Goal: Task Accomplishment & Management: Use online tool/utility

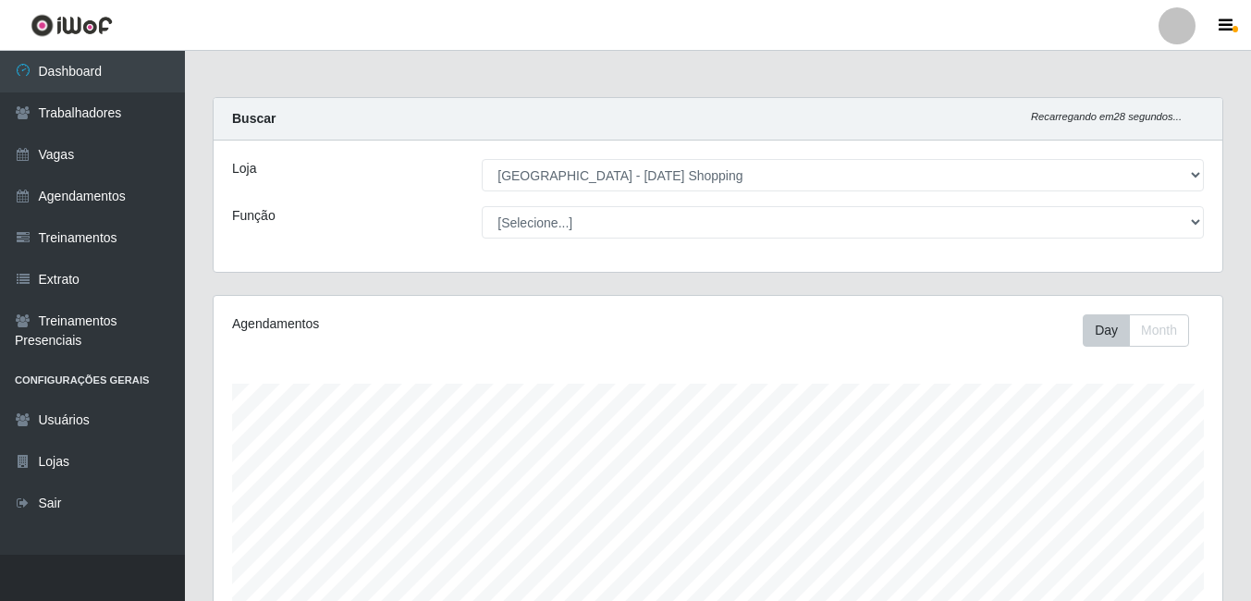
select select "471"
click at [89, 197] on link "Agendamentos" at bounding box center [92, 197] width 185 height 42
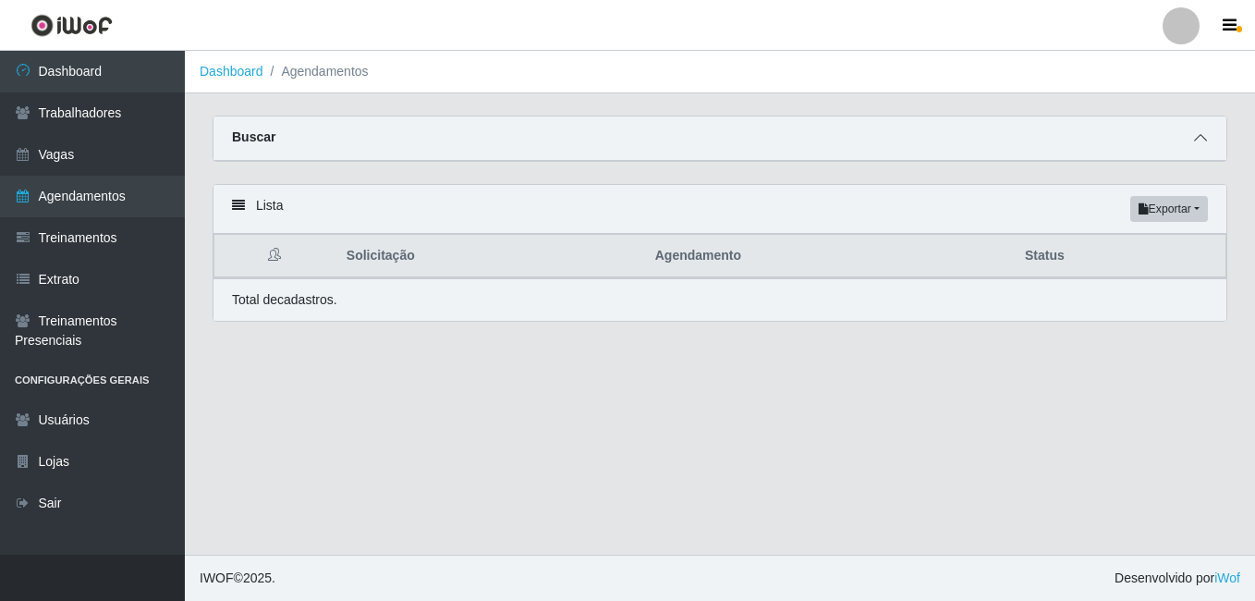
click at [1205, 141] on icon at bounding box center [1200, 137] width 13 height 13
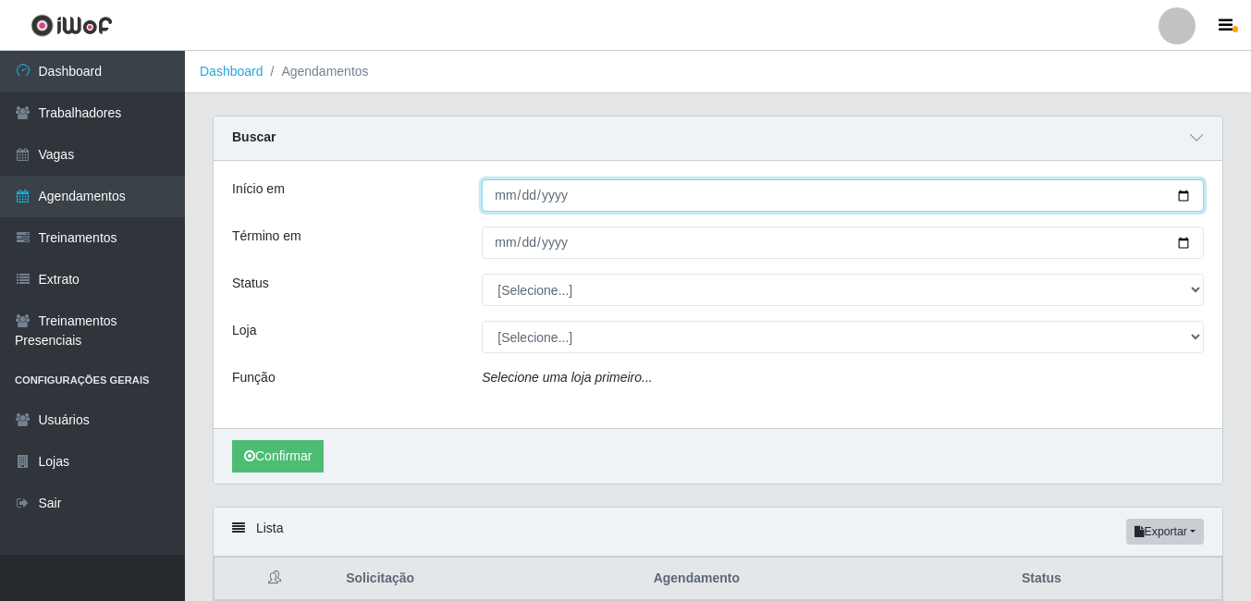
click at [580, 192] on input "Início em" at bounding box center [843, 195] width 722 height 32
click at [1188, 197] on input "Início em" at bounding box center [843, 195] width 722 height 32
type input "[DATE]"
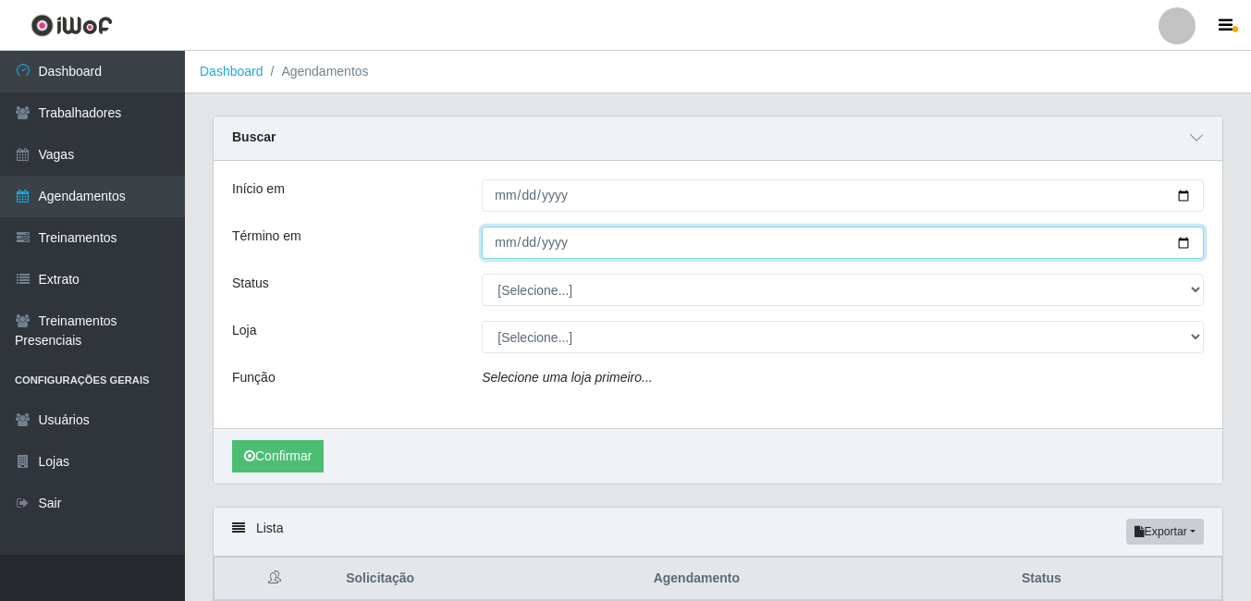
click at [1188, 248] on input "Término em" at bounding box center [843, 242] width 722 height 32
type input "[DATE]"
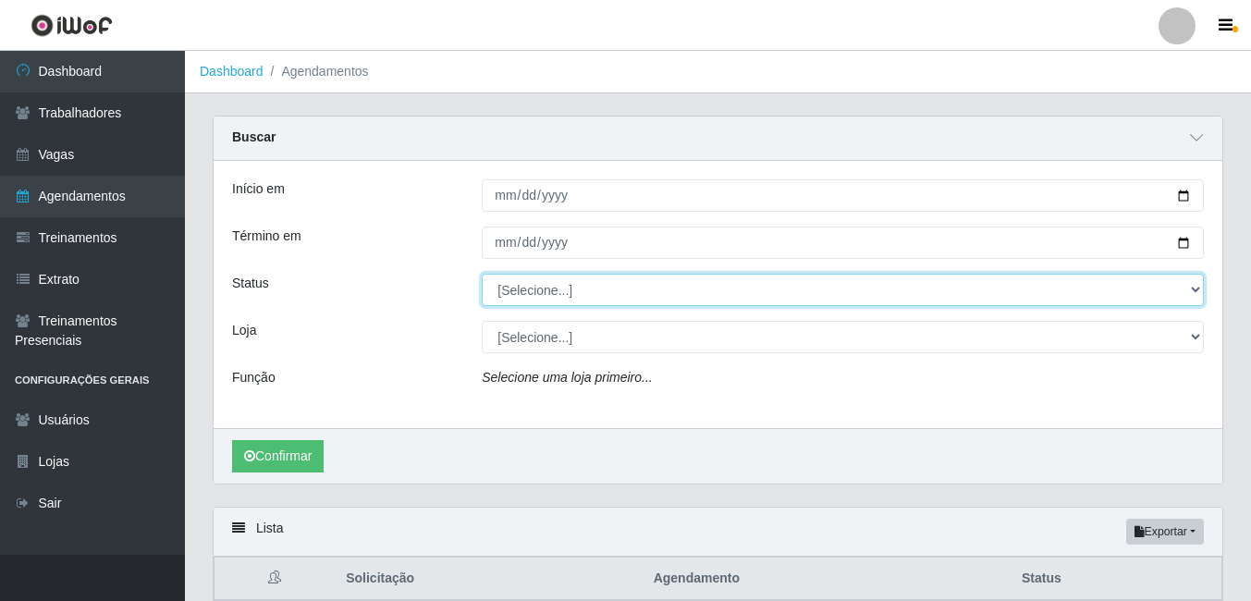
click at [1038, 288] on select "[Selecione...] AGENDADO AGUARDANDO LIBERAR EM ANDAMENTO EM REVISÃO FINALIZADO C…" at bounding box center [843, 290] width 722 height 32
click at [1039, 288] on select "[Selecione...] AGENDADO AGUARDANDO LIBERAR EM ANDAMENTO EM REVISÃO FINALIZADO C…" at bounding box center [843, 290] width 722 height 32
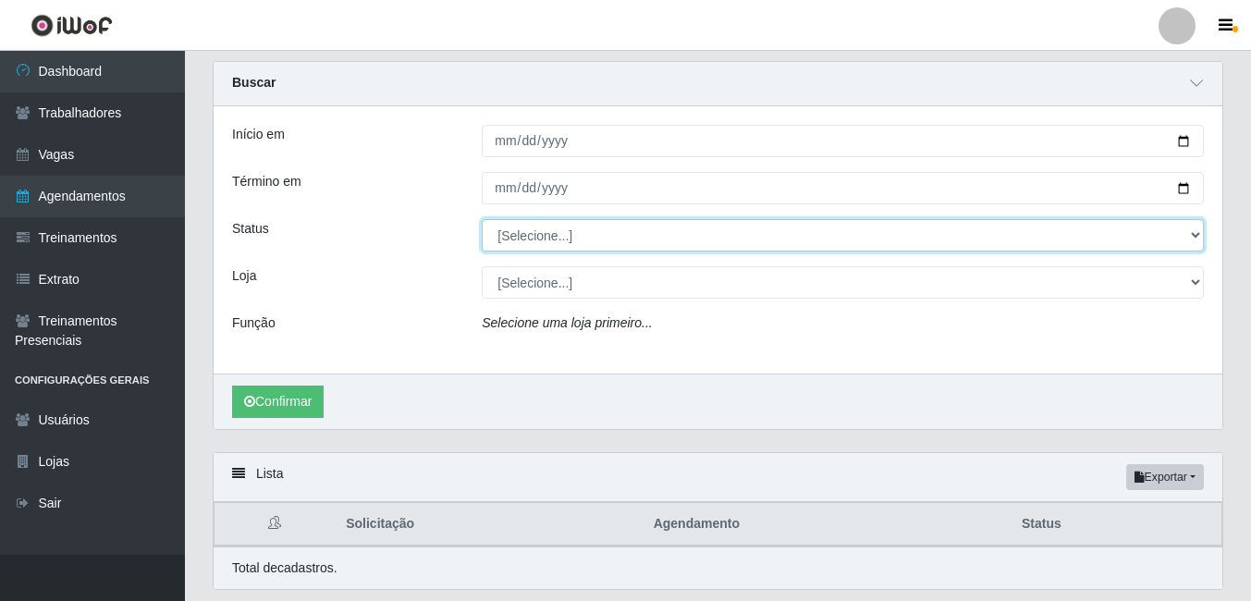
scroll to position [113, 0]
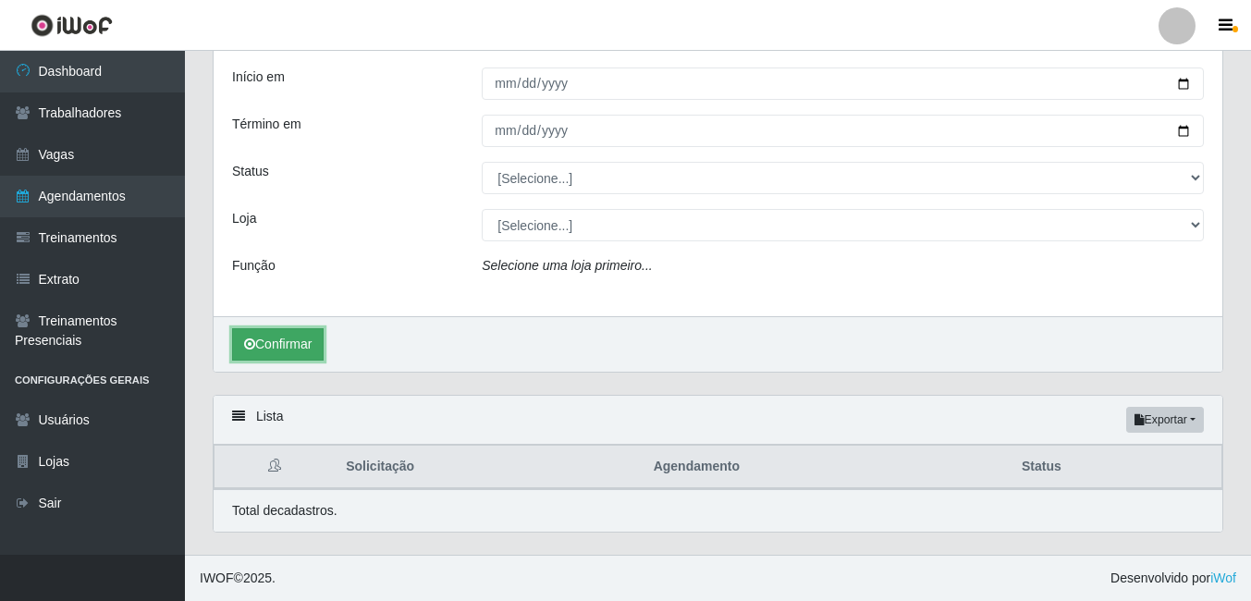
click at [291, 353] on button "Confirmar" at bounding box center [278, 344] width 92 height 32
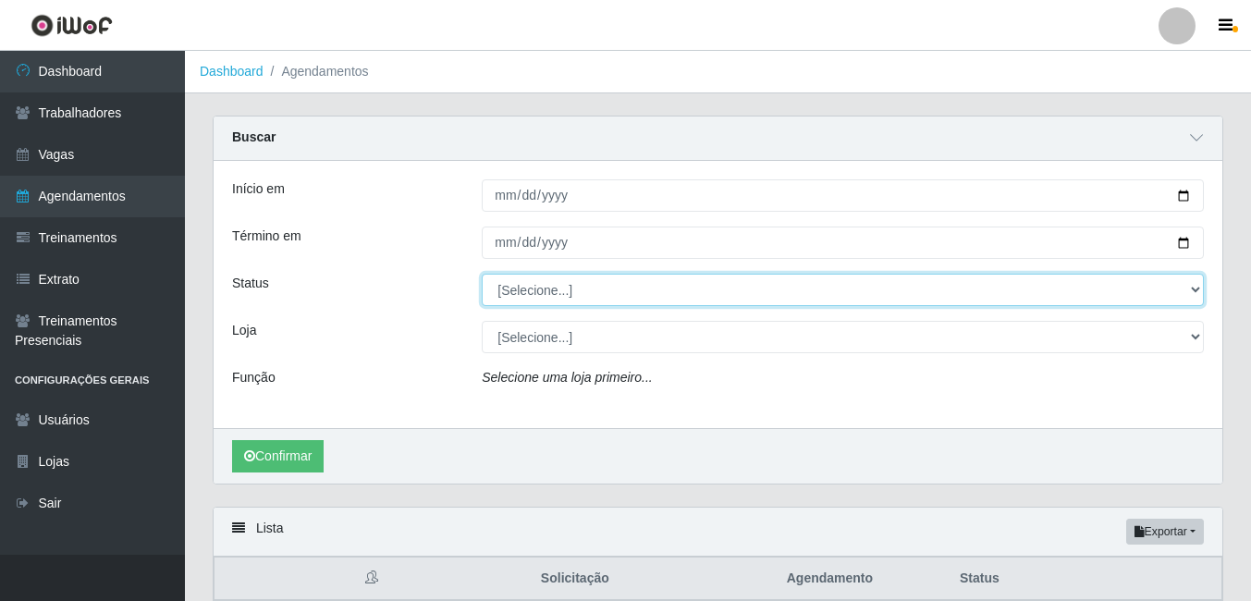
click at [1153, 298] on select "[Selecione...] AGENDADO AGUARDANDO LIBERAR EM ANDAMENTO EM REVISÃO FINALIZADO C…" at bounding box center [843, 290] width 722 height 32
select select "EM ANDAMENTO"
click at [482, 275] on select "[Selecione...] AGENDADO AGUARDANDO LIBERAR EM ANDAMENTO EM REVISÃO FINALIZADO C…" at bounding box center [843, 290] width 722 height 32
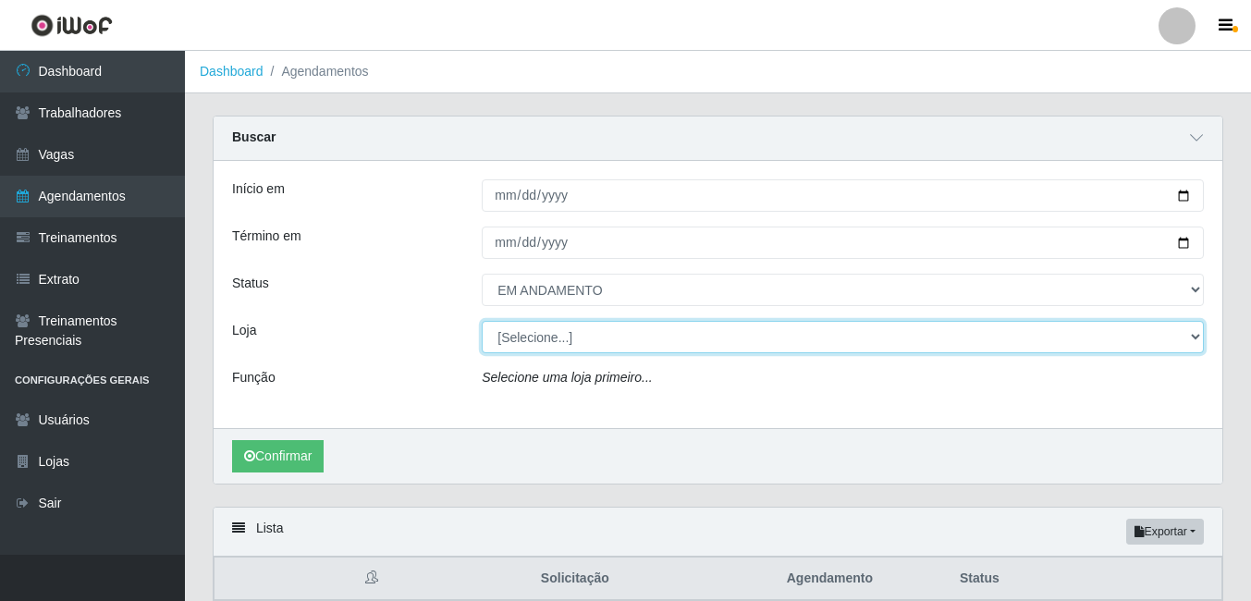
click at [1168, 338] on select "[Selecione...] [GEOGRAPHIC_DATA] - [DATE][GEOGRAPHIC_DATA]" at bounding box center [843, 337] width 722 height 32
select select "471"
click at [482, 322] on select "[Selecione...] [GEOGRAPHIC_DATA] - [DATE][GEOGRAPHIC_DATA]" at bounding box center [843, 337] width 722 height 32
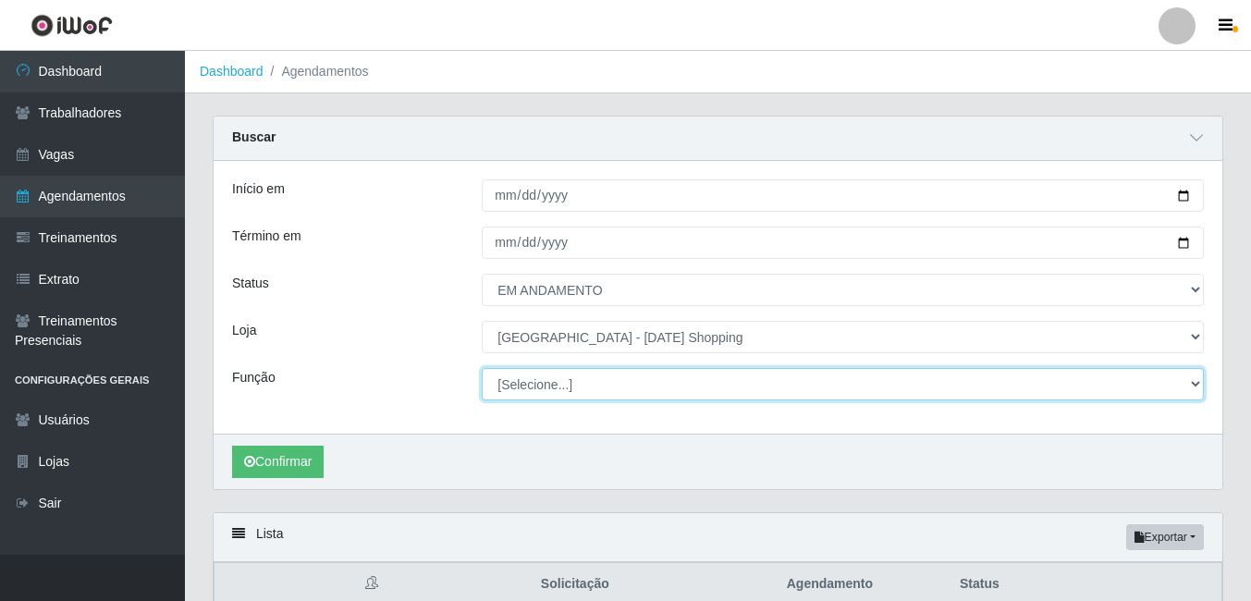
click at [624, 392] on select "[Selecione...] ASG ASG + ASG ++ Assistente de [PERSON_NAME] Assistente de [PERS…" at bounding box center [843, 384] width 722 height 32
select select "22"
click at [482, 369] on select "[Selecione...] ASG ASG + ASG ++ Assistente de [PERSON_NAME] Assistente de [PERS…" at bounding box center [843, 384] width 722 height 32
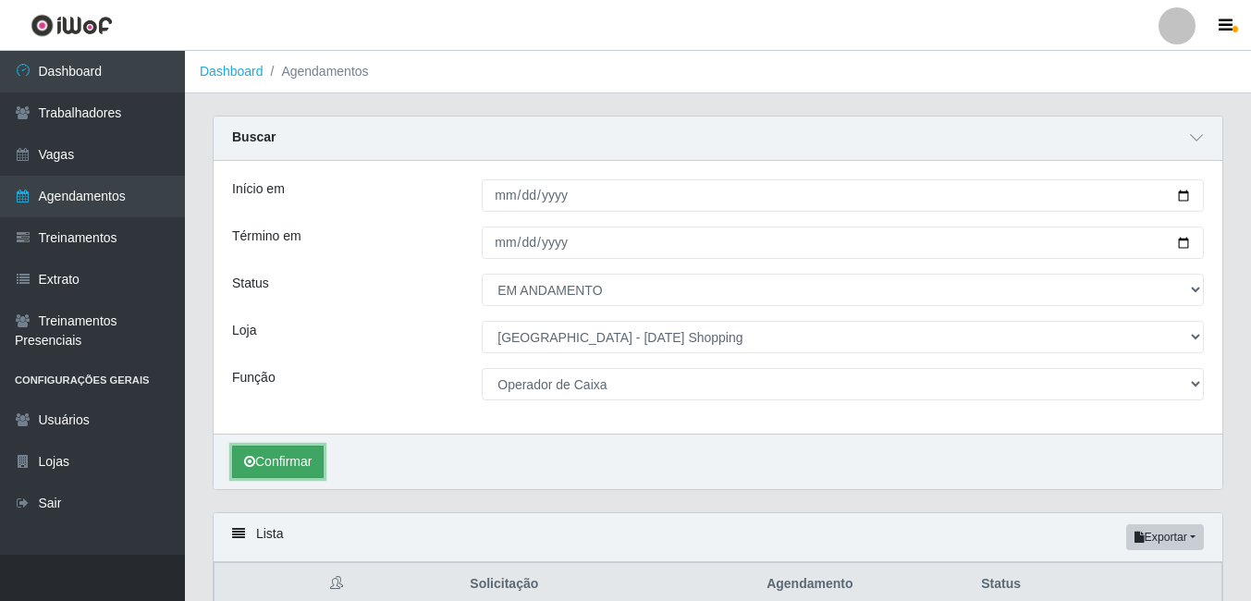
click at [280, 458] on button "Confirmar" at bounding box center [278, 461] width 92 height 32
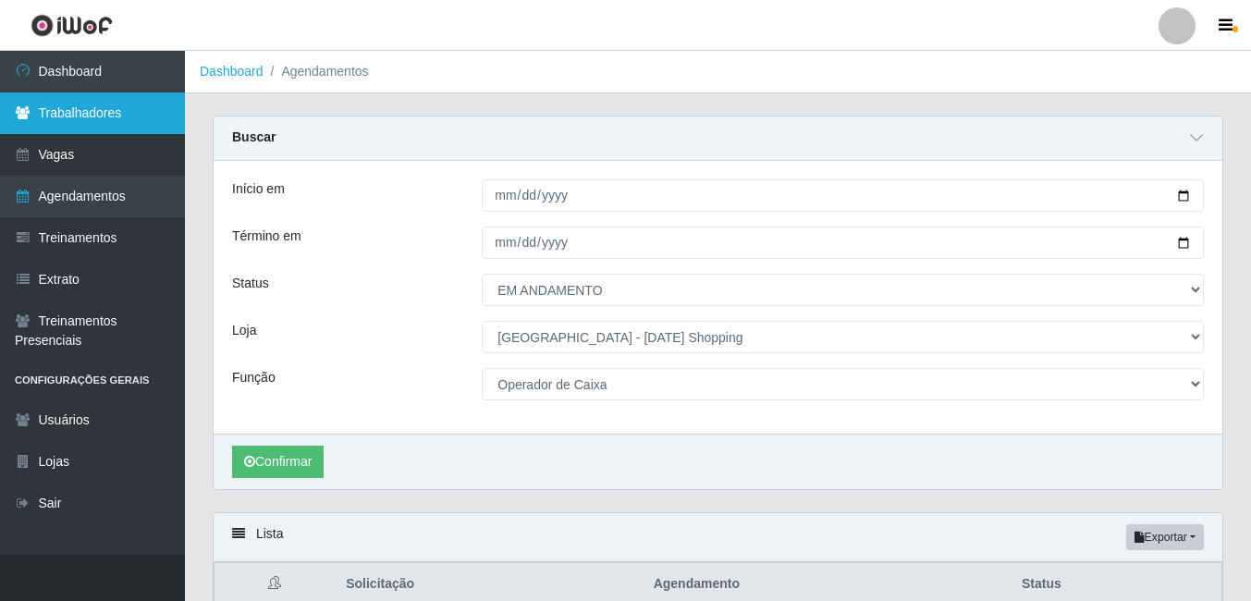
click at [97, 119] on link "Trabalhadores" at bounding box center [92, 113] width 185 height 42
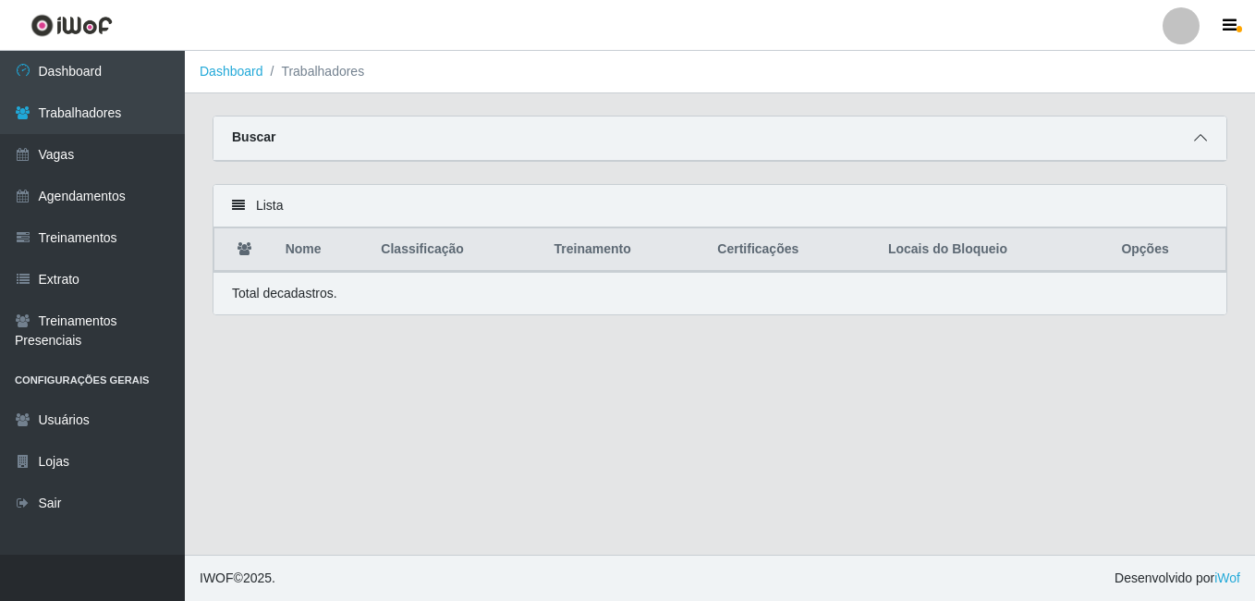
click at [1198, 143] on icon at bounding box center [1200, 137] width 13 height 13
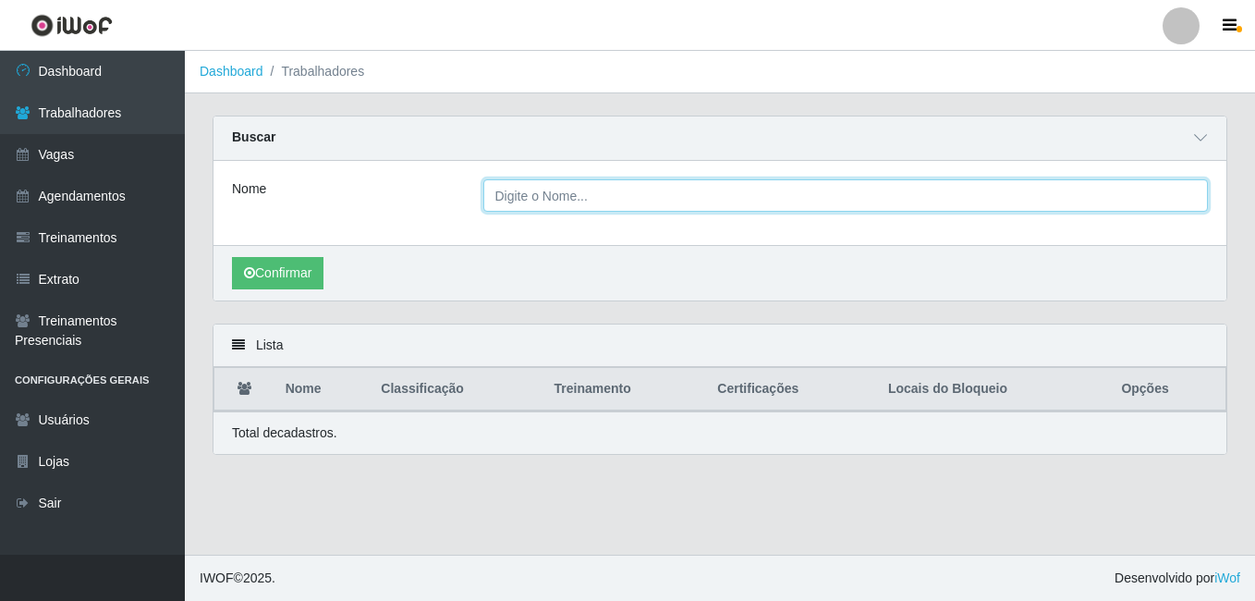
click at [1178, 198] on input "Nome" at bounding box center [846, 195] width 726 height 32
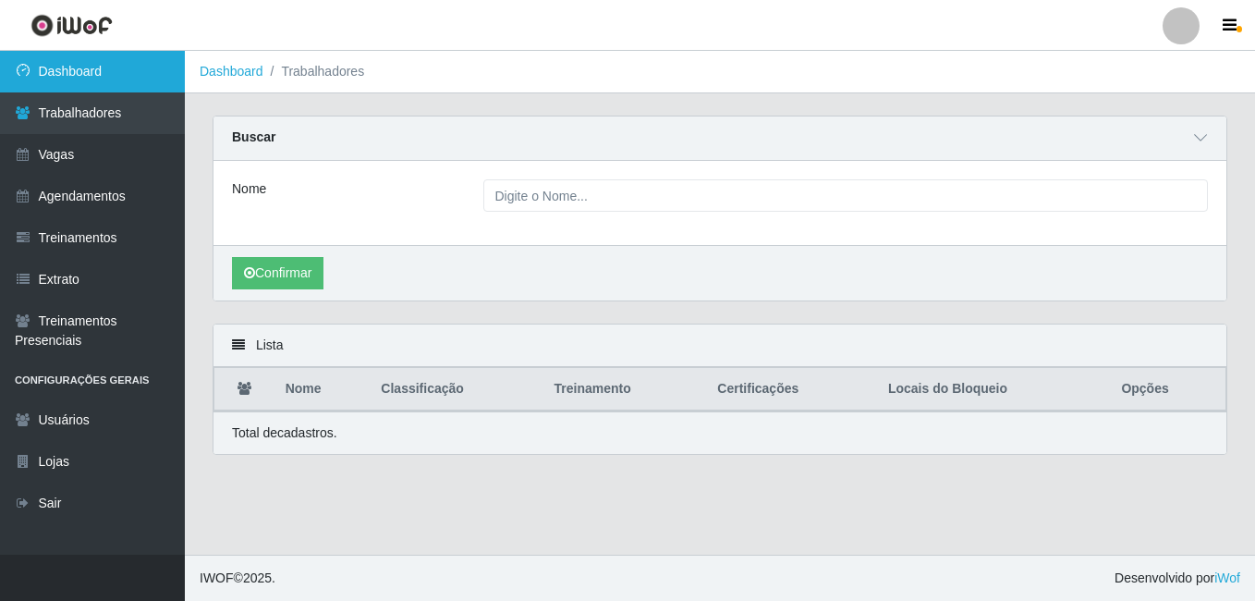
click at [69, 79] on link "Dashboard" at bounding box center [92, 72] width 185 height 42
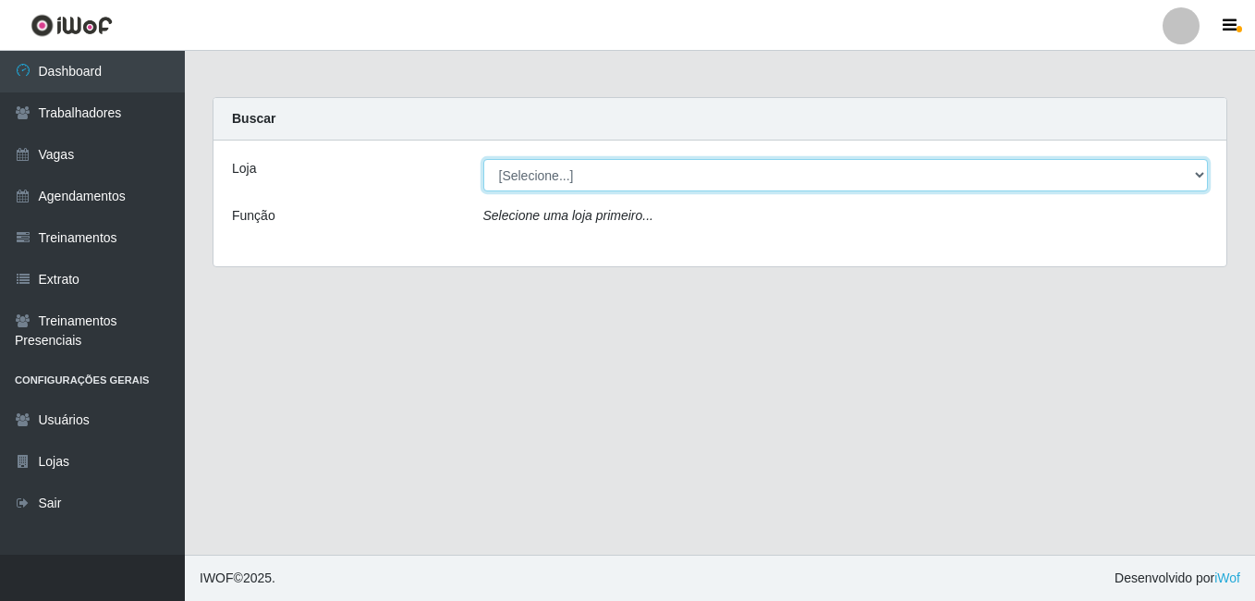
click at [1201, 176] on select "[Selecione...] [GEOGRAPHIC_DATA] - [DATE][GEOGRAPHIC_DATA]" at bounding box center [846, 175] width 726 height 32
select select "471"
click at [483, 159] on select "[Selecione...] [GEOGRAPHIC_DATA] - [DATE][GEOGRAPHIC_DATA]" at bounding box center [846, 175] width 726 height 32
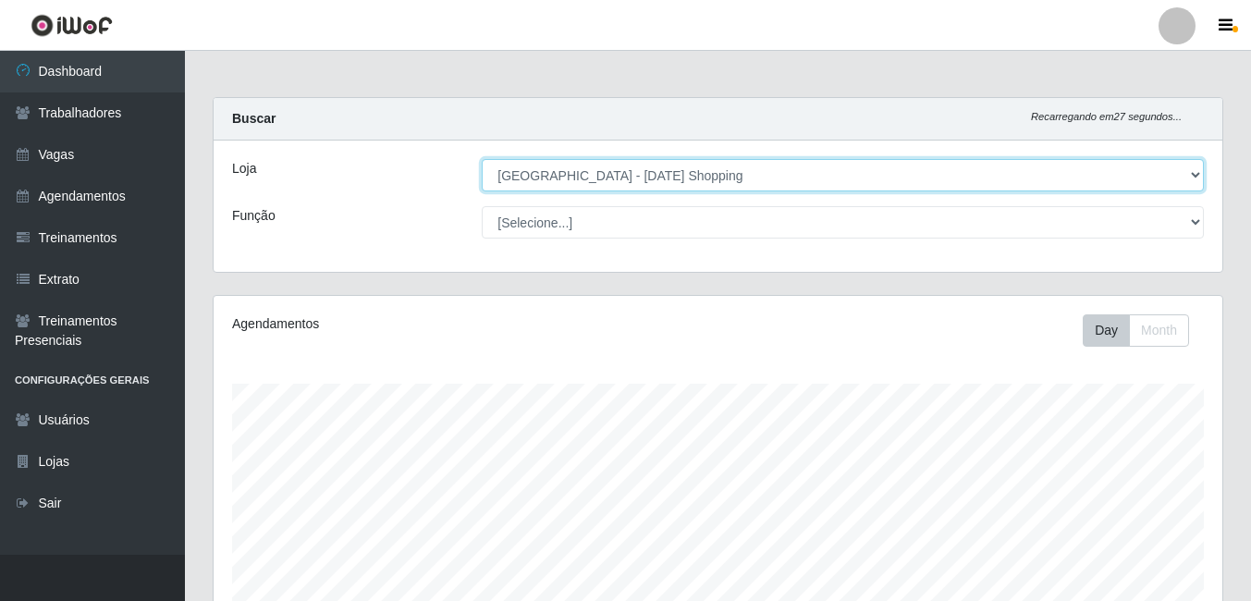
scroll to position [384, 1008]
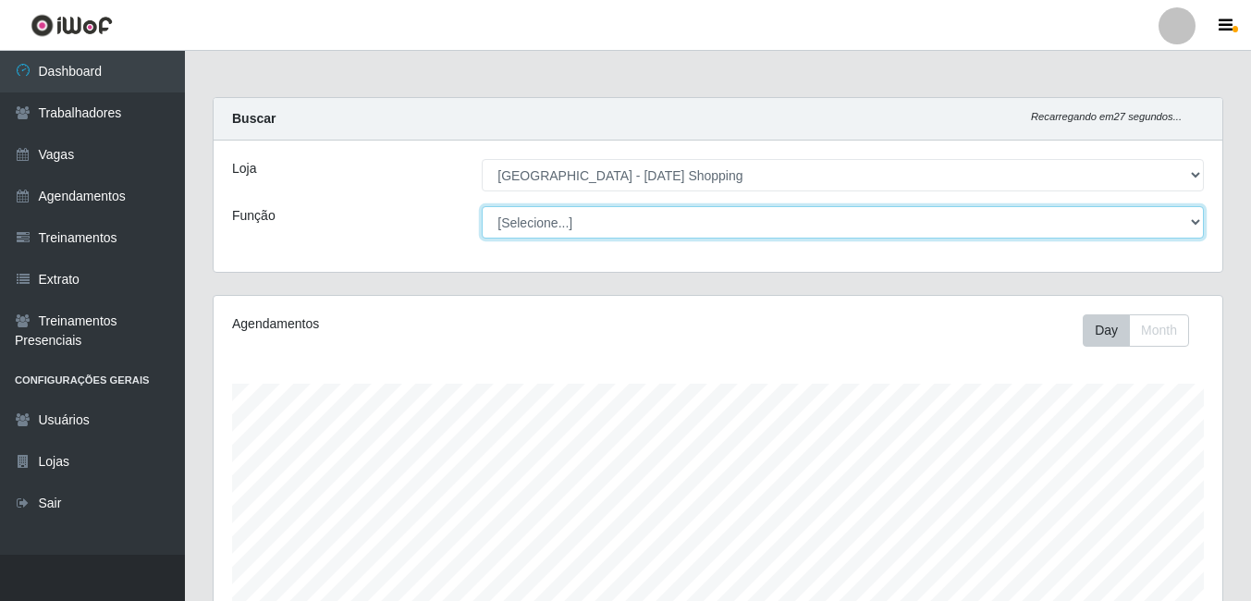
click at [1126, 231] on select "[Selecione...] ASG ASG + ASG ++ Assistente de [PERSON_NAME] Assistente de [PERS…" at bounding box center [843, 222] width 722 height 32
select select "22"
click at [482, 206] on select "[Selecione...] ASG ASG + ASG ++ Assistente de [PERSON_NAME] Assistente de [PERS…" at bounding box center [843, 222] width 722 height 32
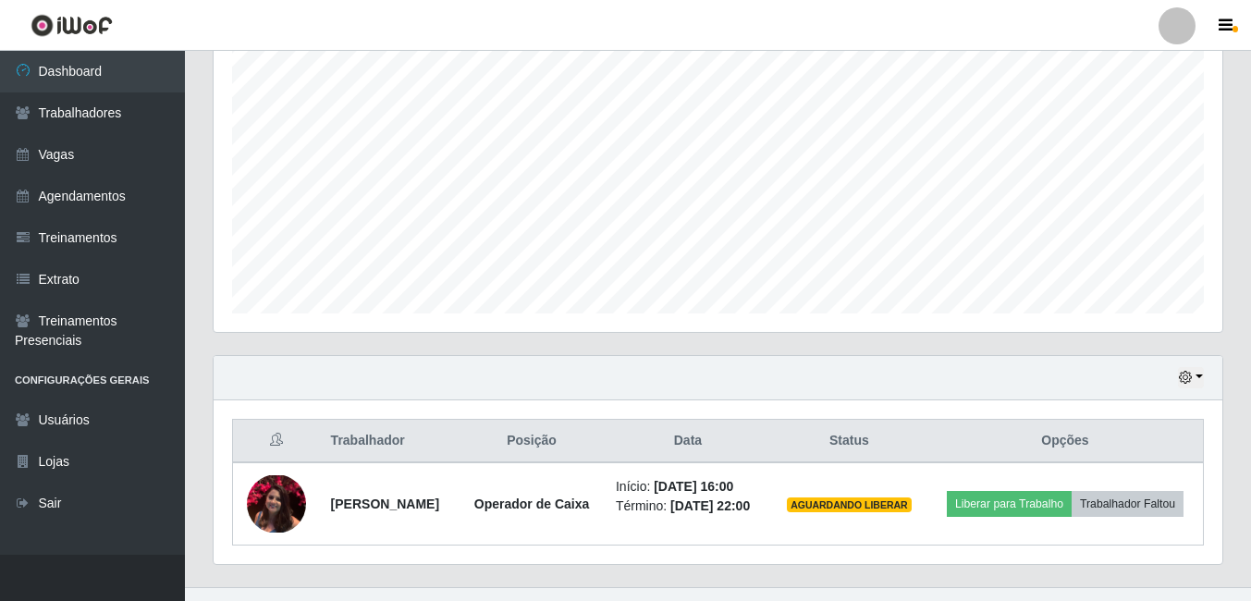
scroll to position [394, 0]
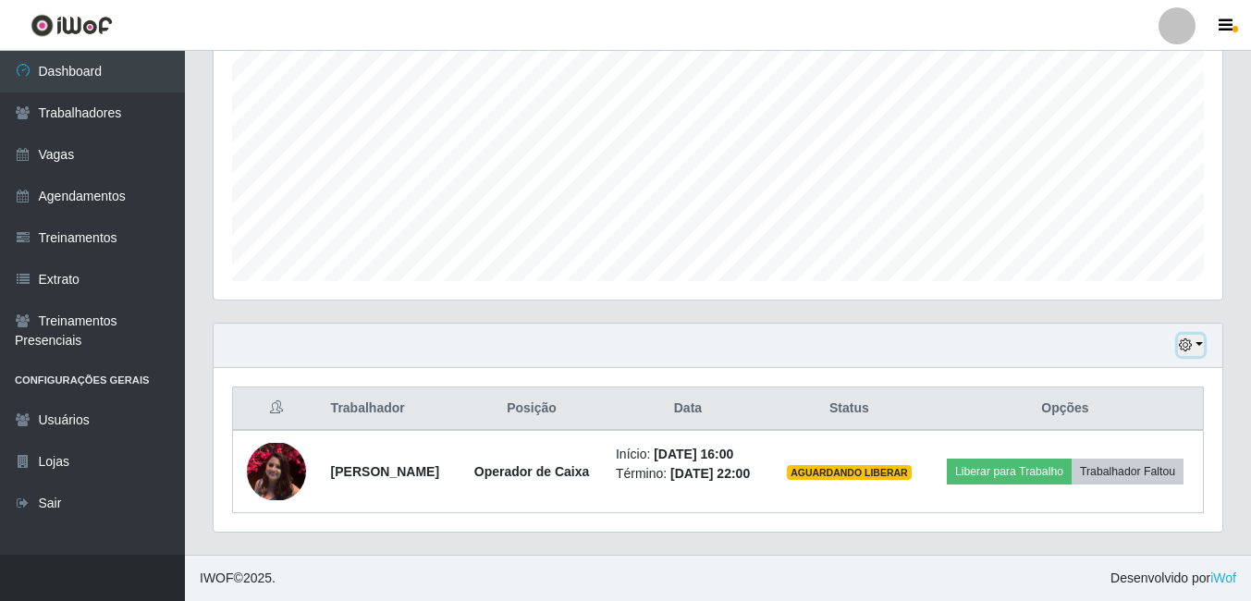
click at [1202, 335] on button "button" at bounding box center [1191, 345] width 26 height 21
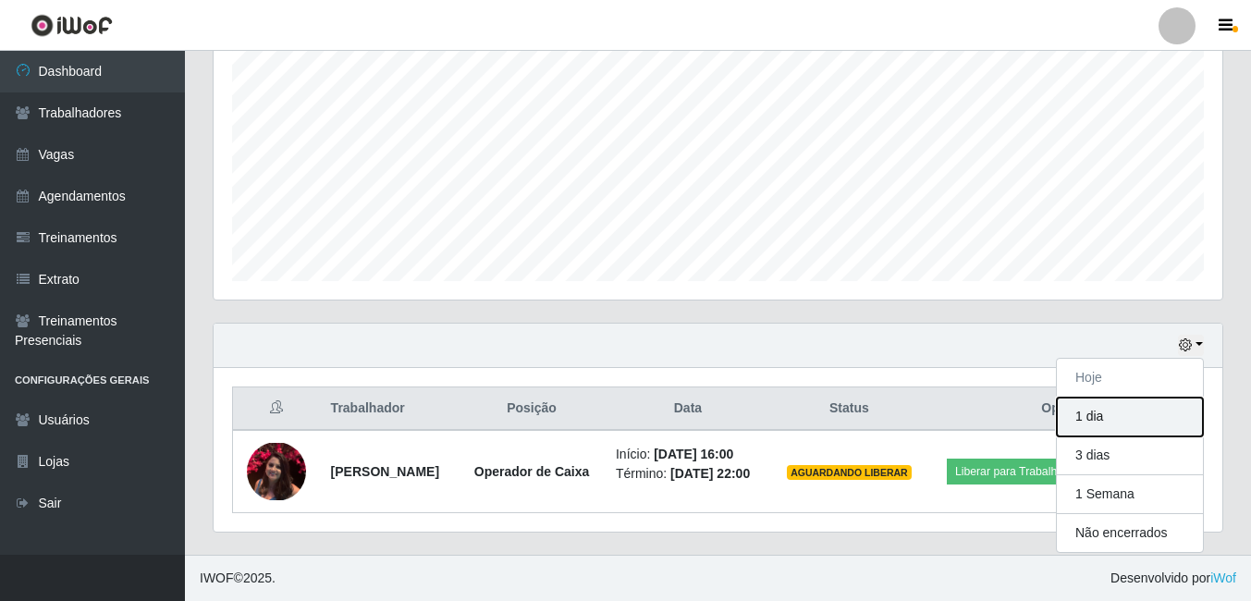
click at [1134, 403] on button "1 dia" at bounding box center [1129, 416] width 146 height 39
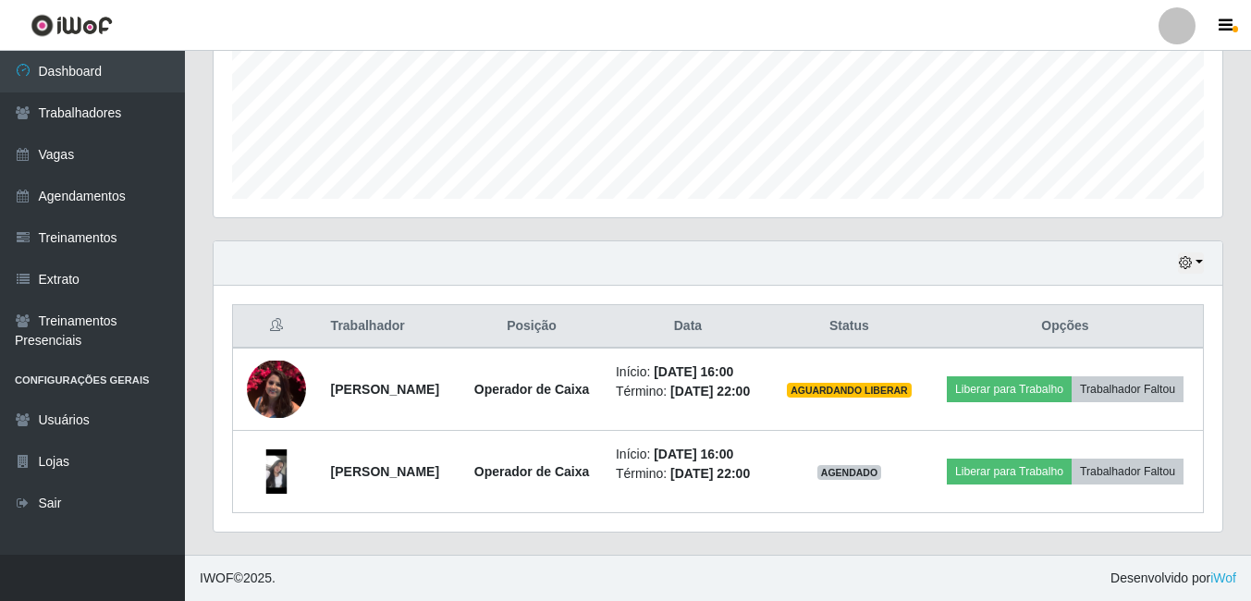
scroll to position [490, 0]
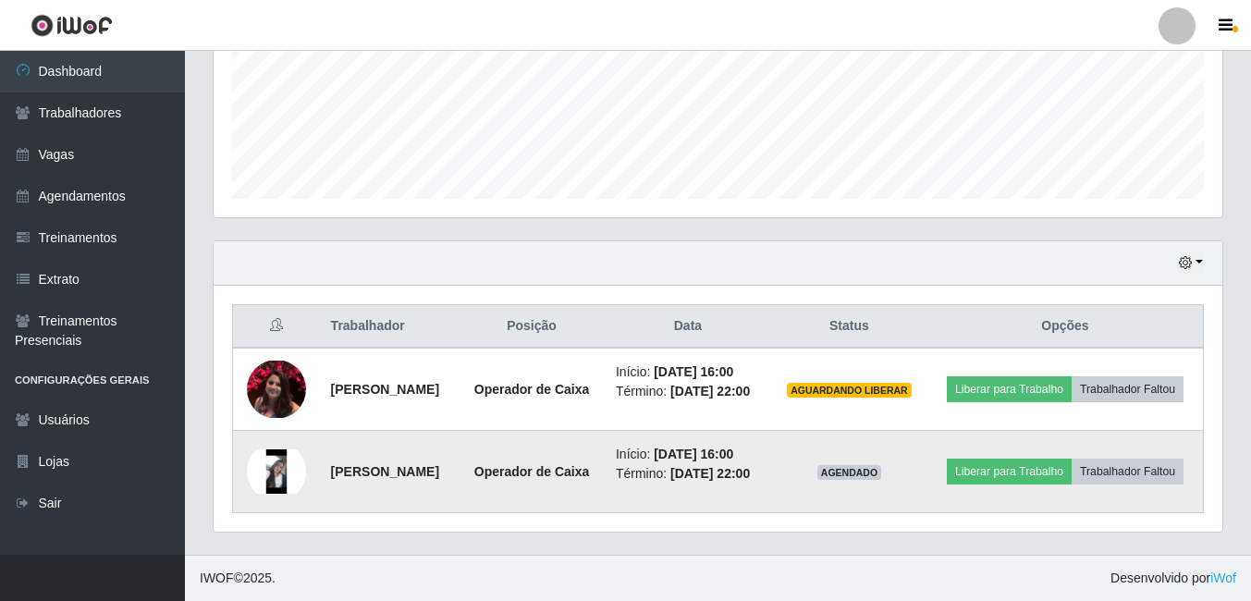
click at [281, 464] on img at bounding box center [276, 471] width 59 height 44
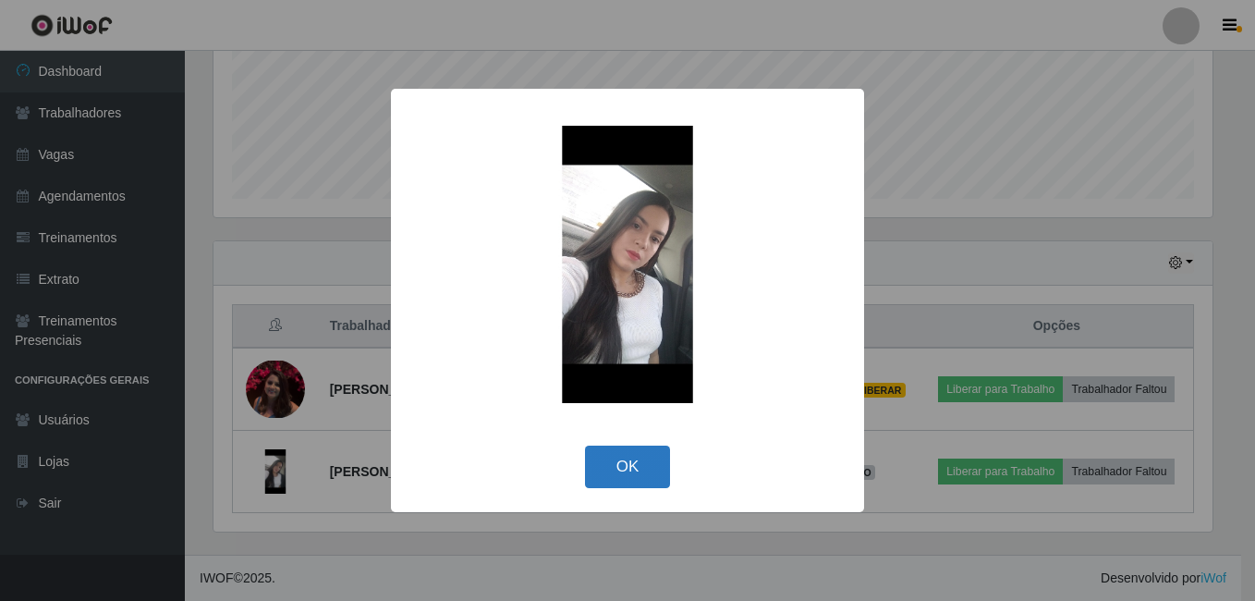
click at [636, 478] on button "OK" at bounding box center [628, 466] width 86 height 43
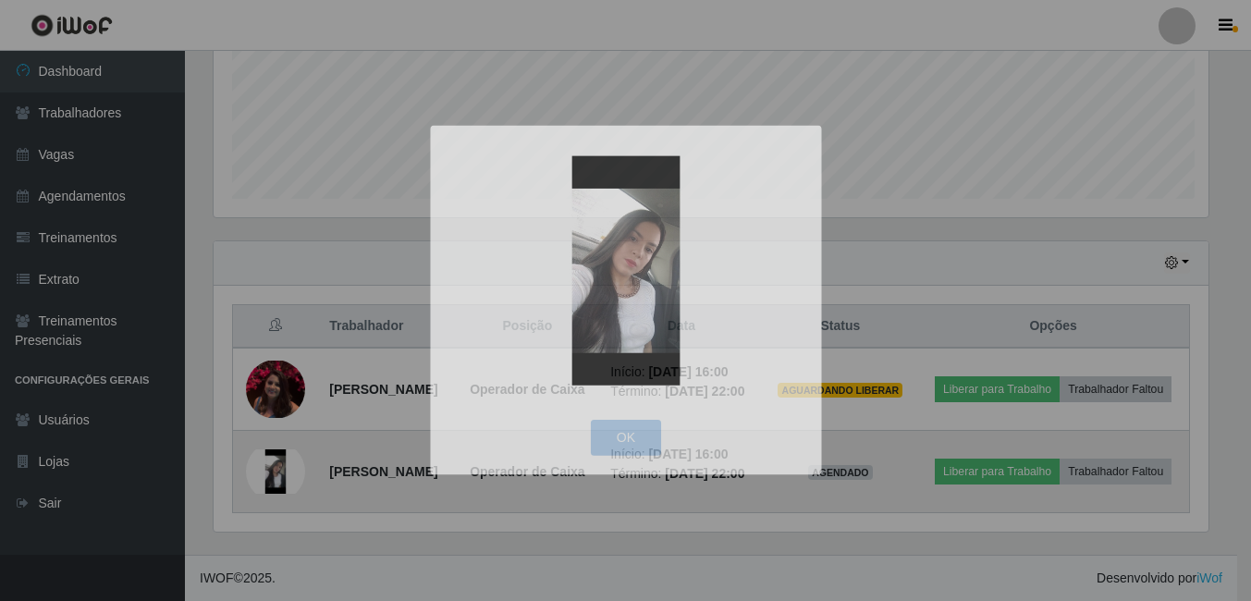
scroll to position [384, 1008]
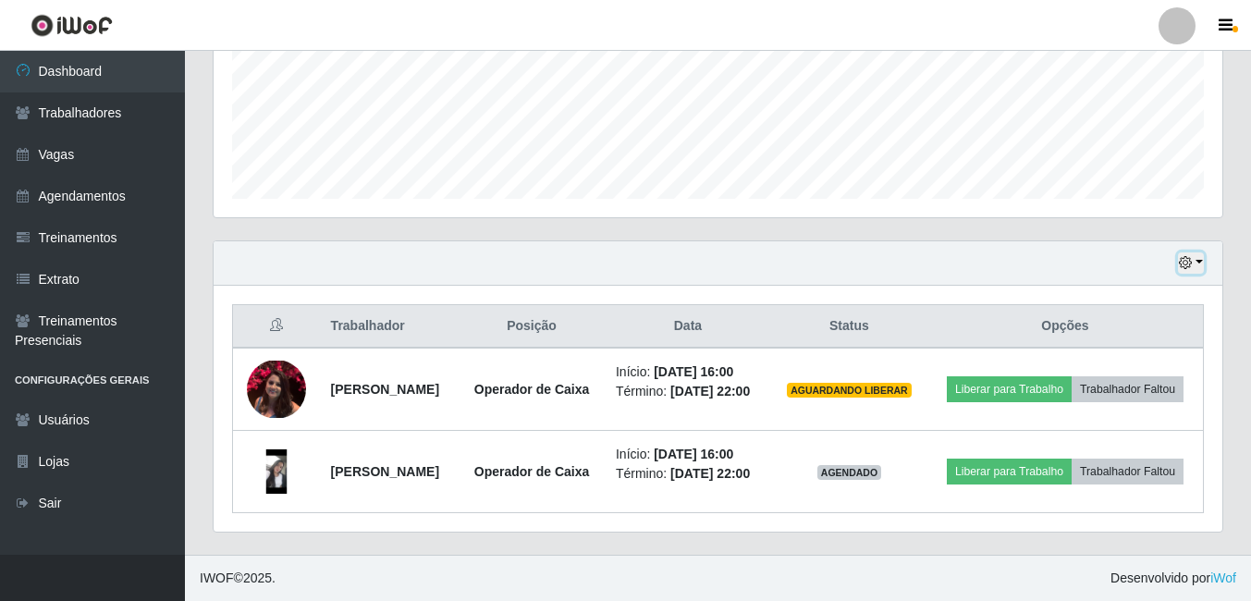
click at [1196, 252] on button "button" at bounding box center [1191, 262] width 26 height 21
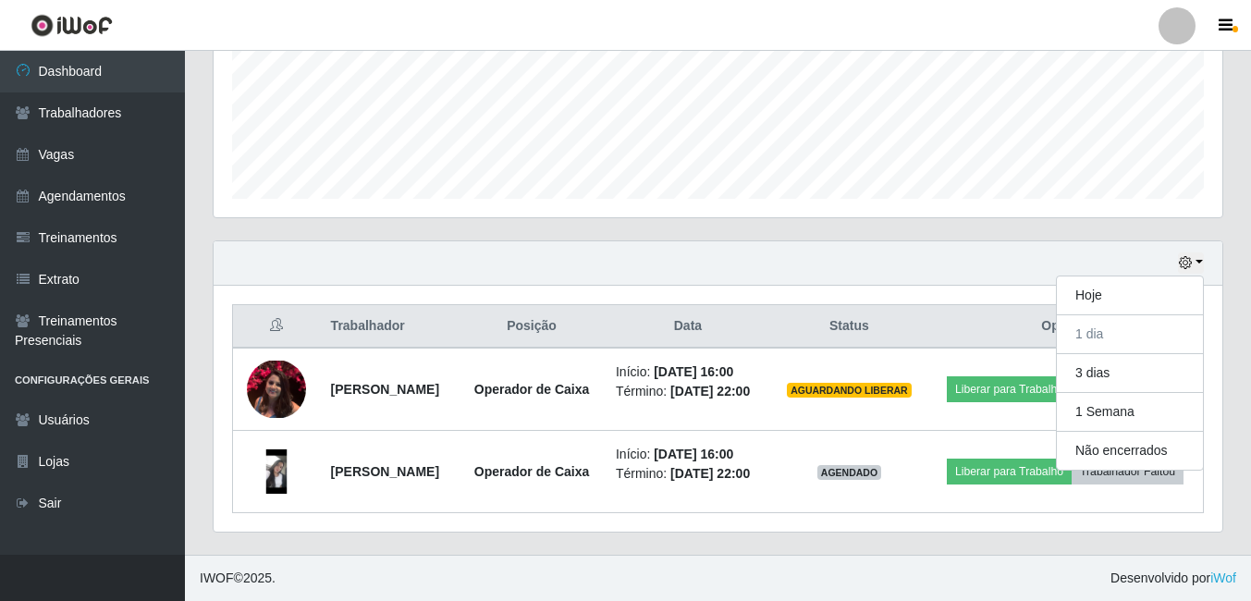
click at [822, 550] on div "Hoje 1 dia 3 dias 1 Semana Não encerrados Trabalhador Posição Data Status Opçõe…" at bounding box center [718, 397] width 1038 height 314
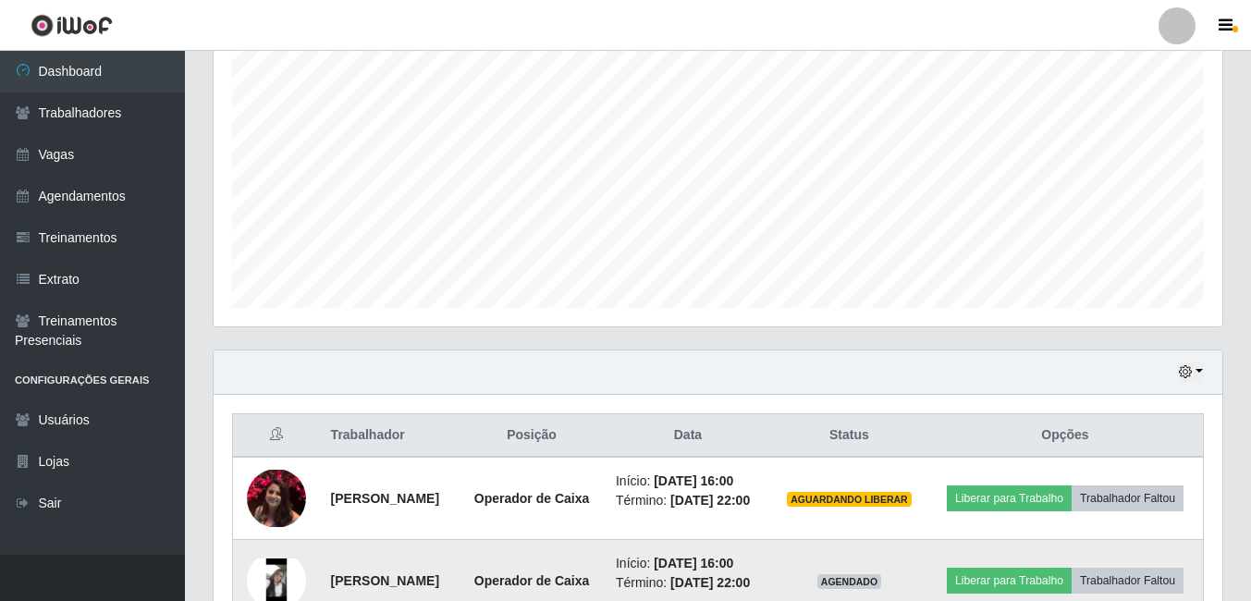
scroll to position [490, 0]
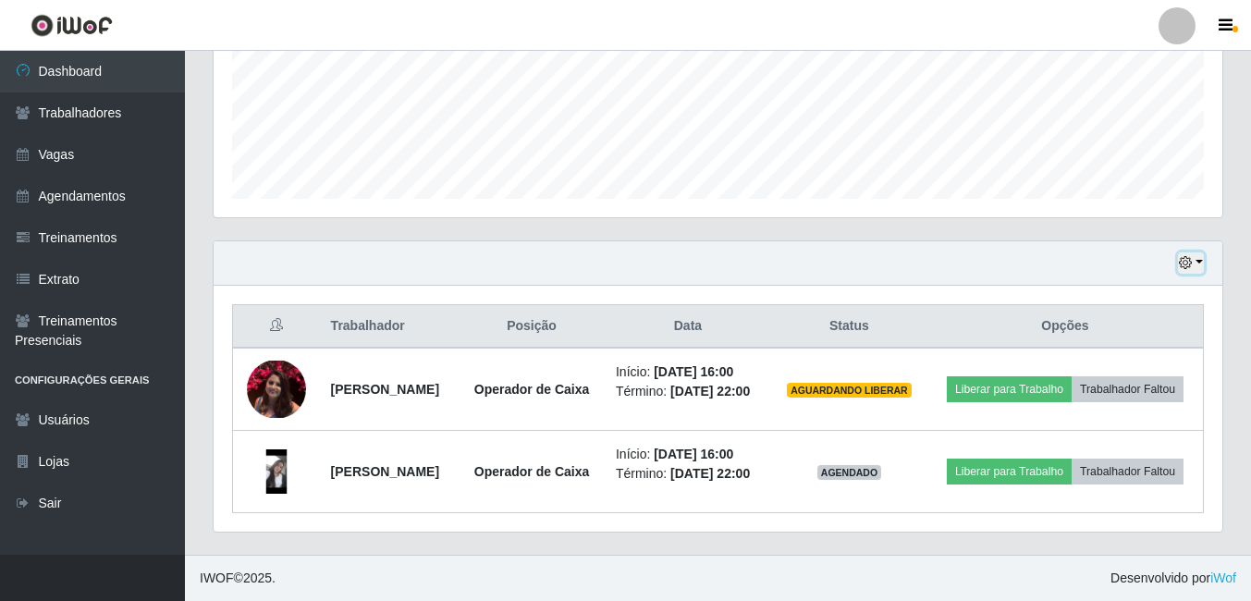
click at [1192, 252] on button "button" at bounding box center [1191, 262] width 26 height 21
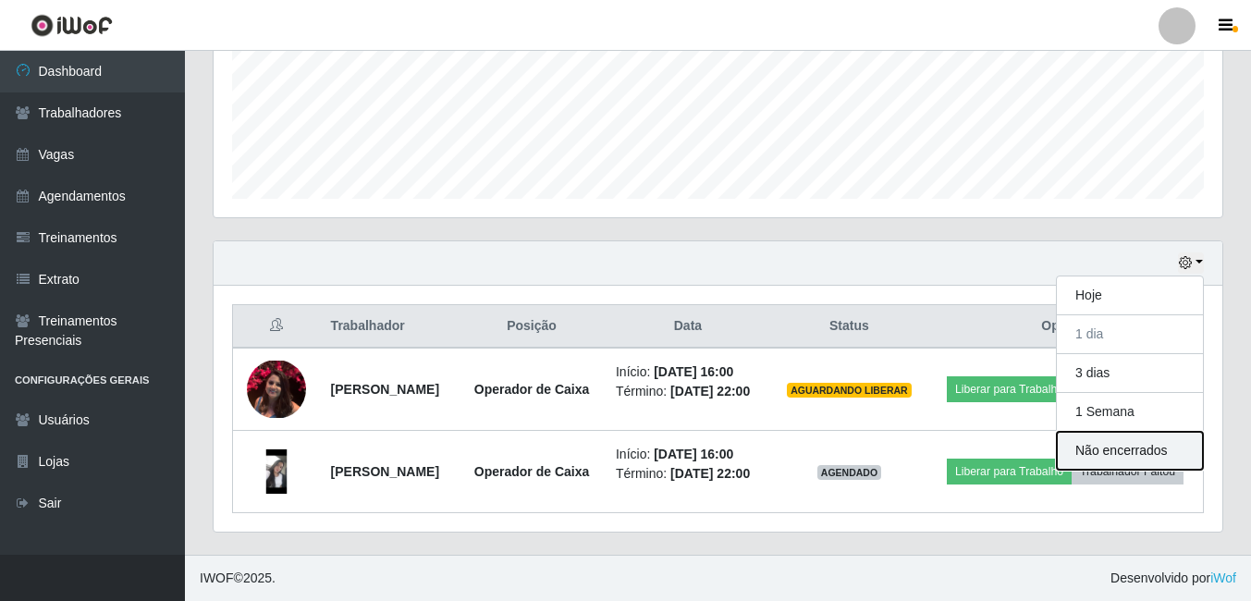
click at [1126, 432] on button "Não encerrados" at bounding box center [1129, 451] width 146 height 38
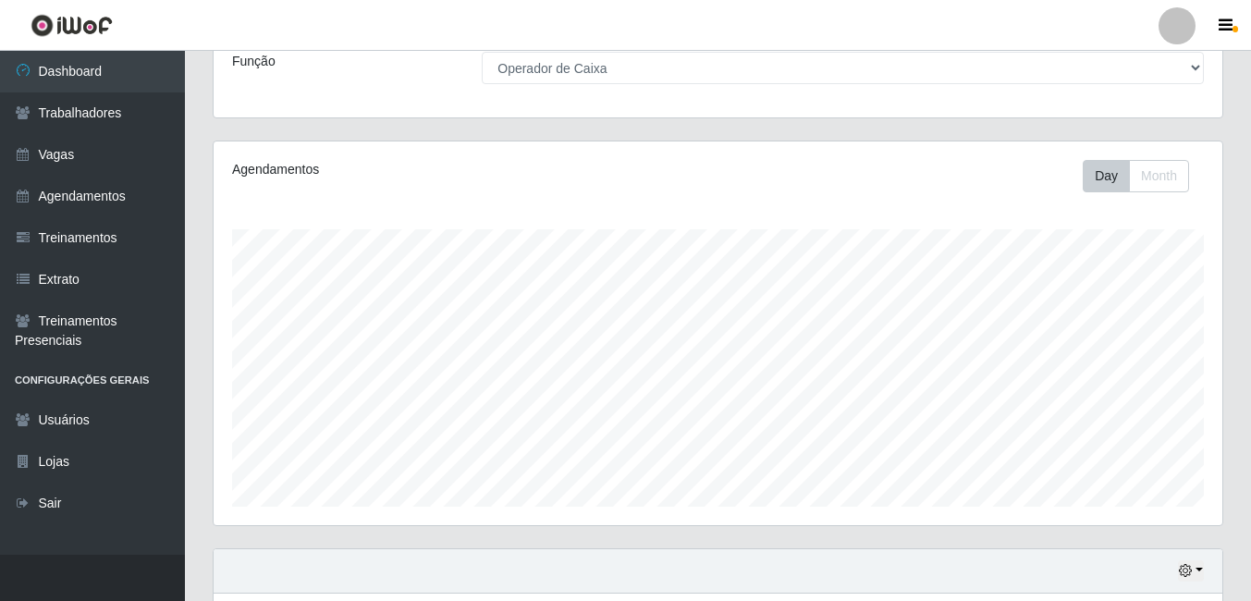
scroll to position [0, 0]
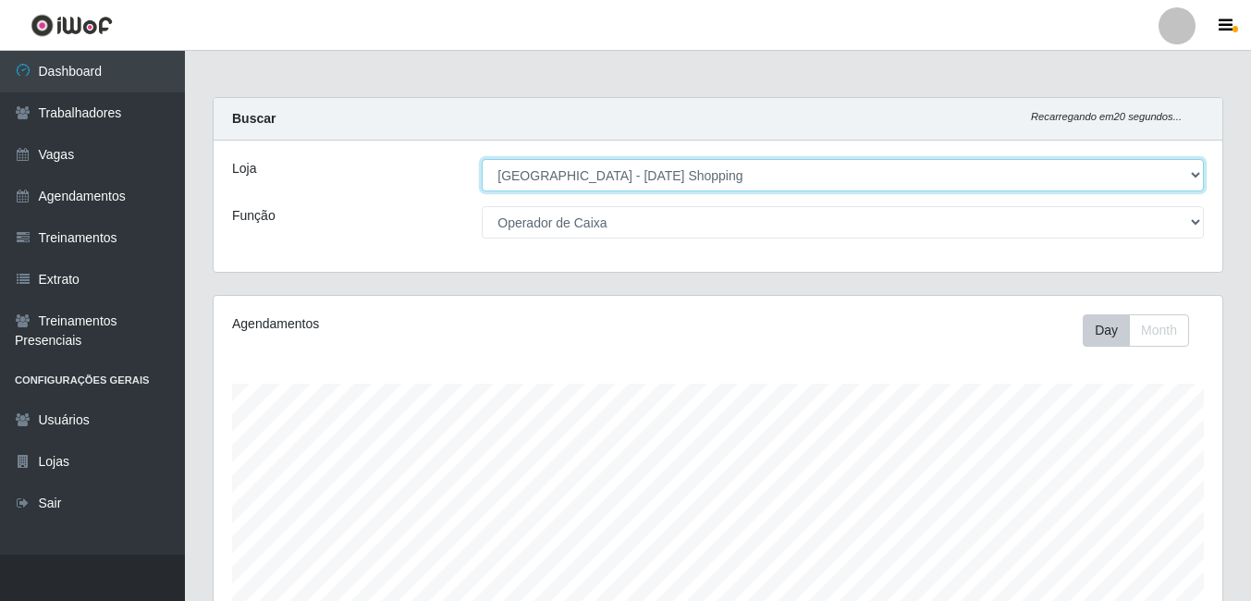
click at [1190, 173] on select "[Selecione...] [GEOGRAPHIC_DATA] - [DATE][GEOGRAPHIC_DATA]" at bounding box center [843, 175] width 722 height 32
click at [482, 159] on select "[Selecione...] [GEOGRAPHIC_DATA] - [DATE][GEOGRAPHIC_DATA]" at bounding box center [843, 175] width 722 height 32
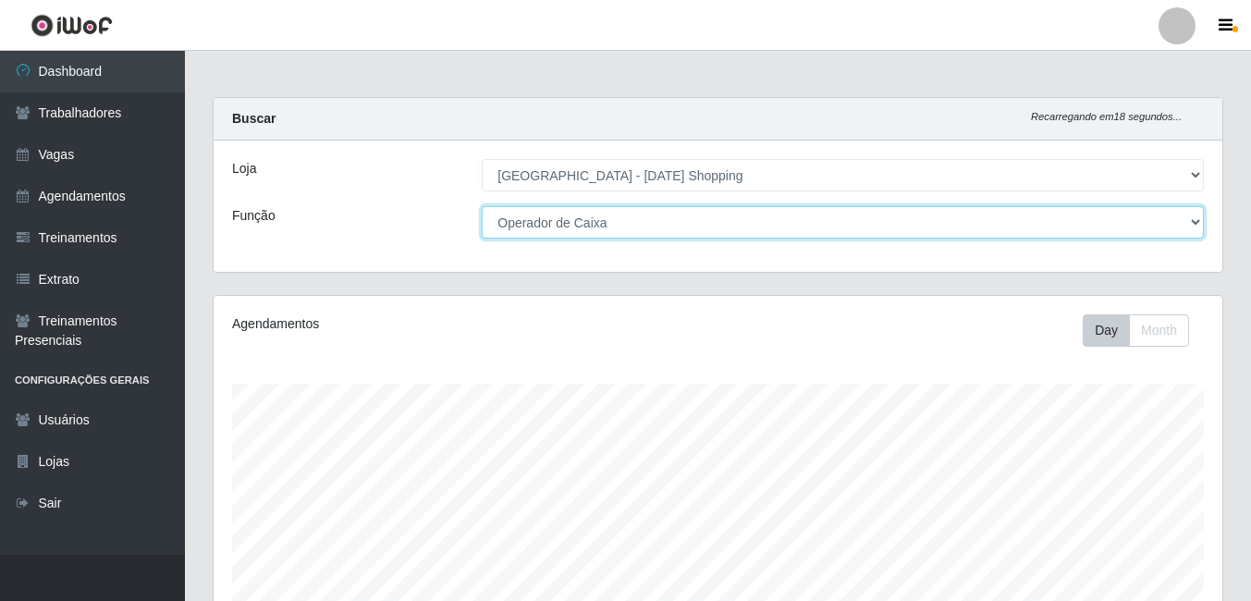
click at [1147, 235] on select "[Selecione...] ASG ASG + ASG ++ Assistente de [PERSON_NAME] Assistente de [PERS…" at bounding box center [843, 222] width 722 height 32
click at [482, 206] on select "[Selecione...] ASG ASG + ASG ++ Assistente de [PERSON_NAME] Assistente de [PERS…" at bounding box center [843, 222] width 722 height 32
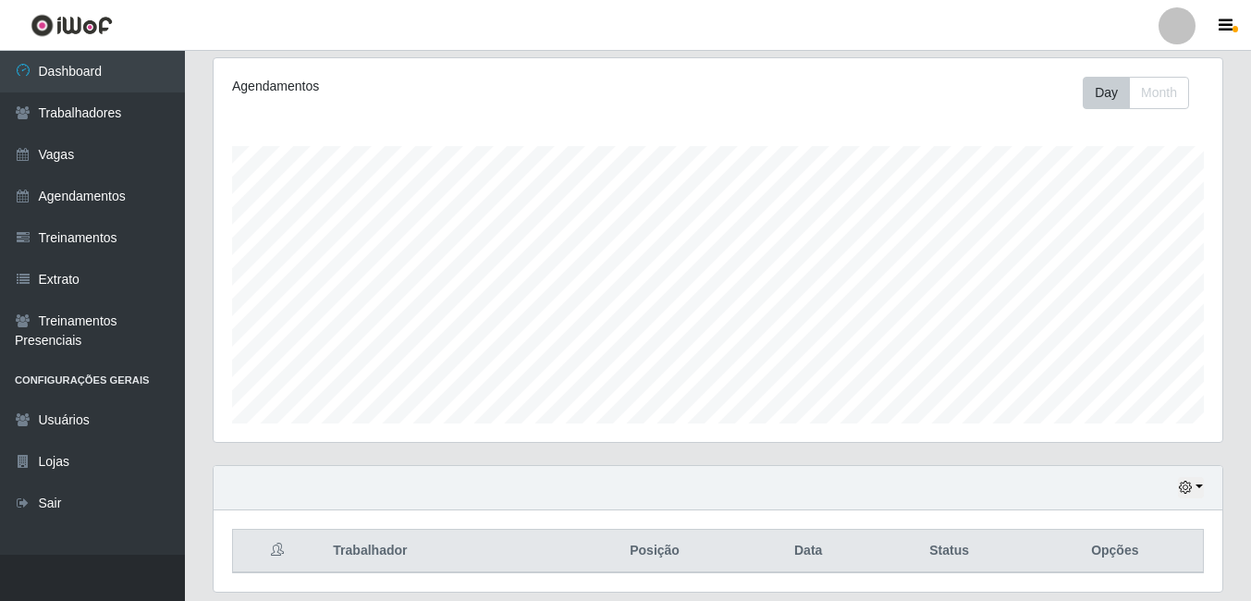
scroll to position [205, 0]
